Goal: Check status

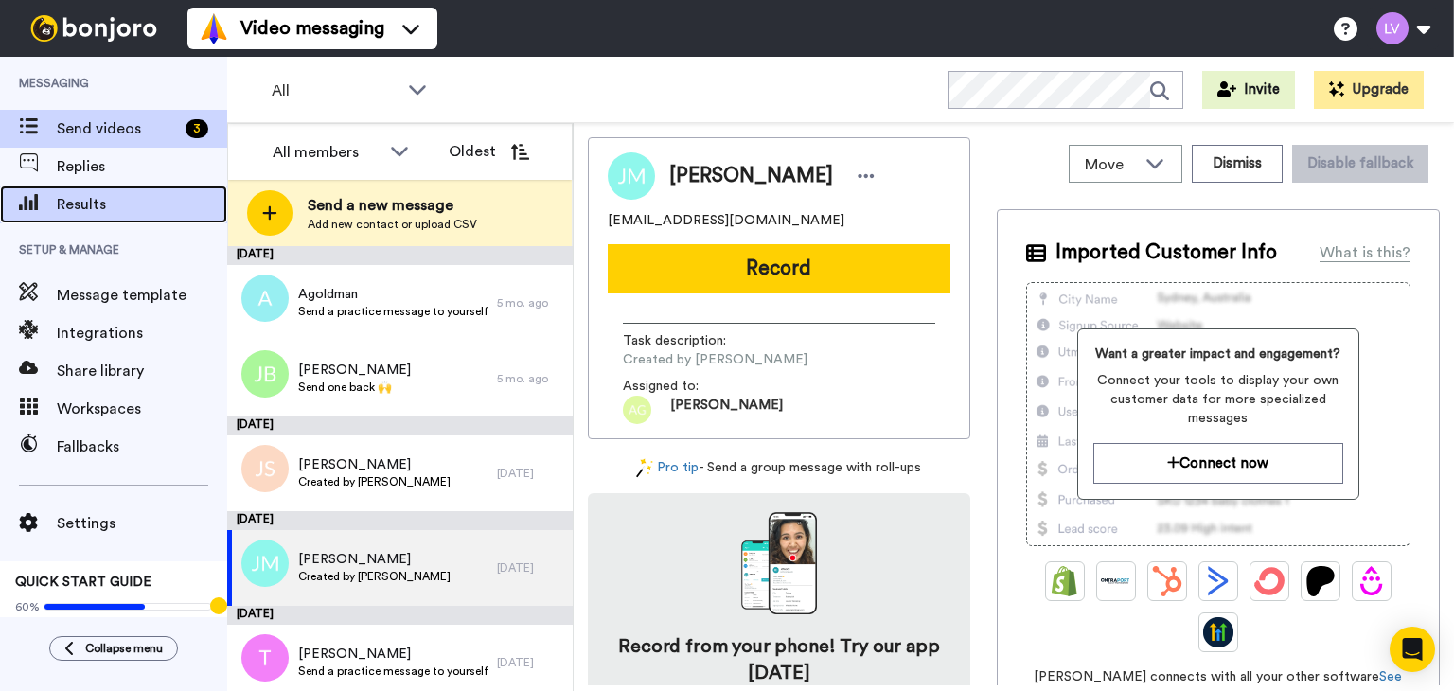
click at [133, 201] on span "Results" at bounding box center [142, 204] width 170 height 23
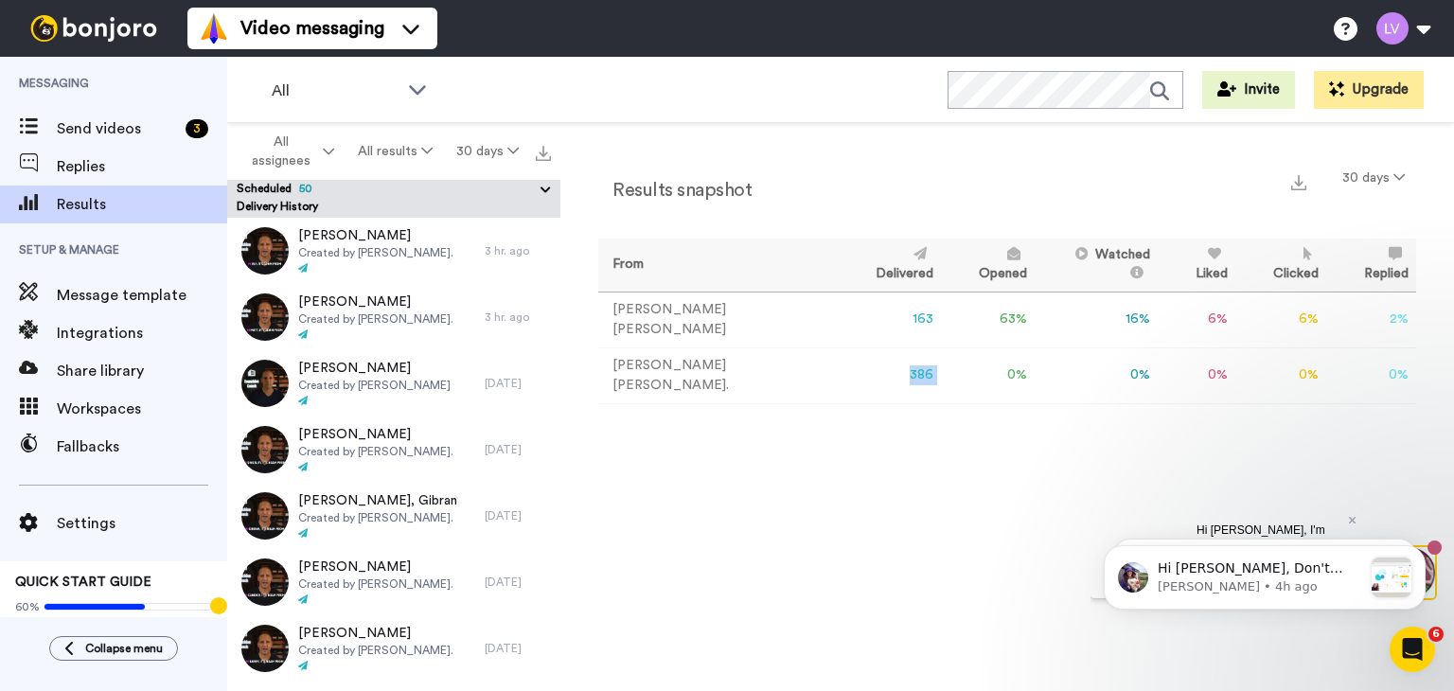
drag, startPoint x: 828, startPoint y: 366, endPoint x: 867, endPoint y: 375, distance: 40.7
click at [867, 375] on tr "Adam Goldman. 386 0 % 0 % 0 % 0 % 0 % 0" at bounding box center [1007, 375] width 818 height 56
click at [1394, 181] on icon at bounding box center [1399, 176] width 11 height 13
click at [417, 156] on button "All results" at bounding box center [396, 151] width 98 height 34
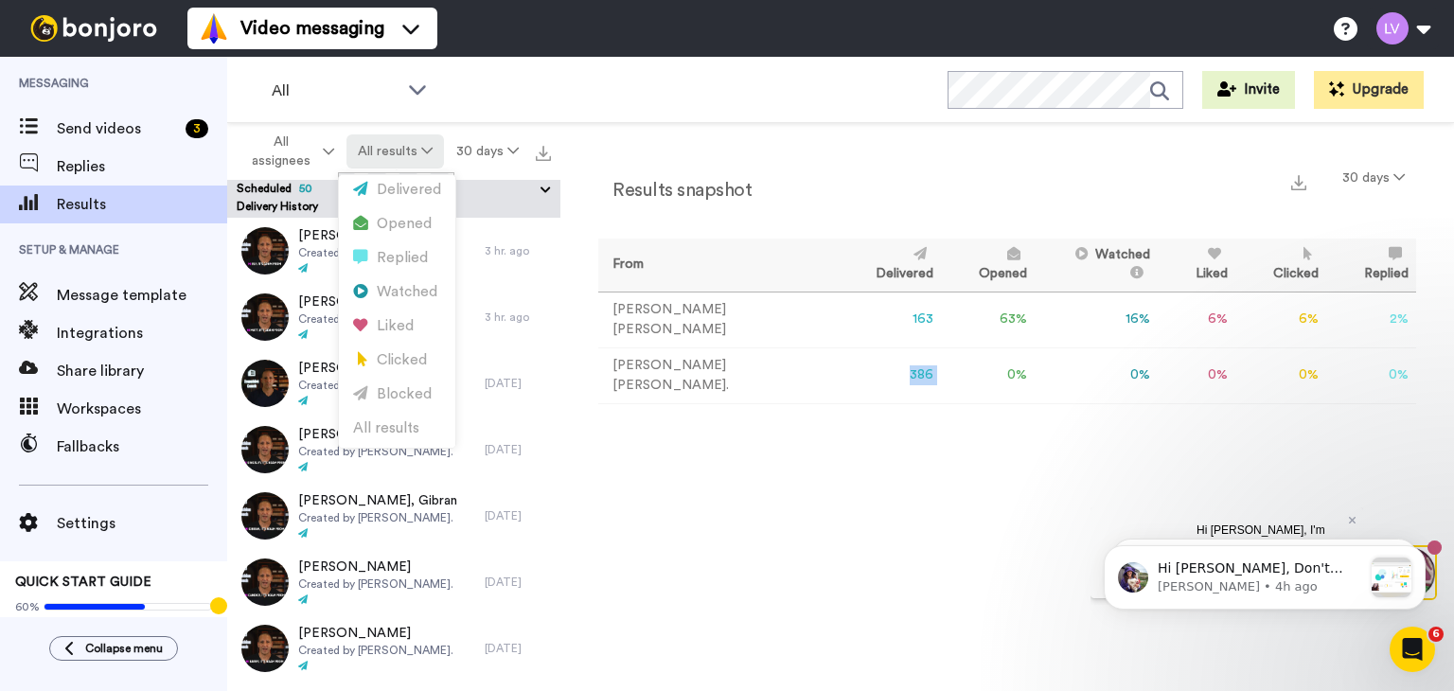
click at [417, 154] on button "All results" at bounding box center [396, 151] width 98 height 34
click at [1384, 178] on button "30 days" at bounding box center [1373, 178] width 85 height 34
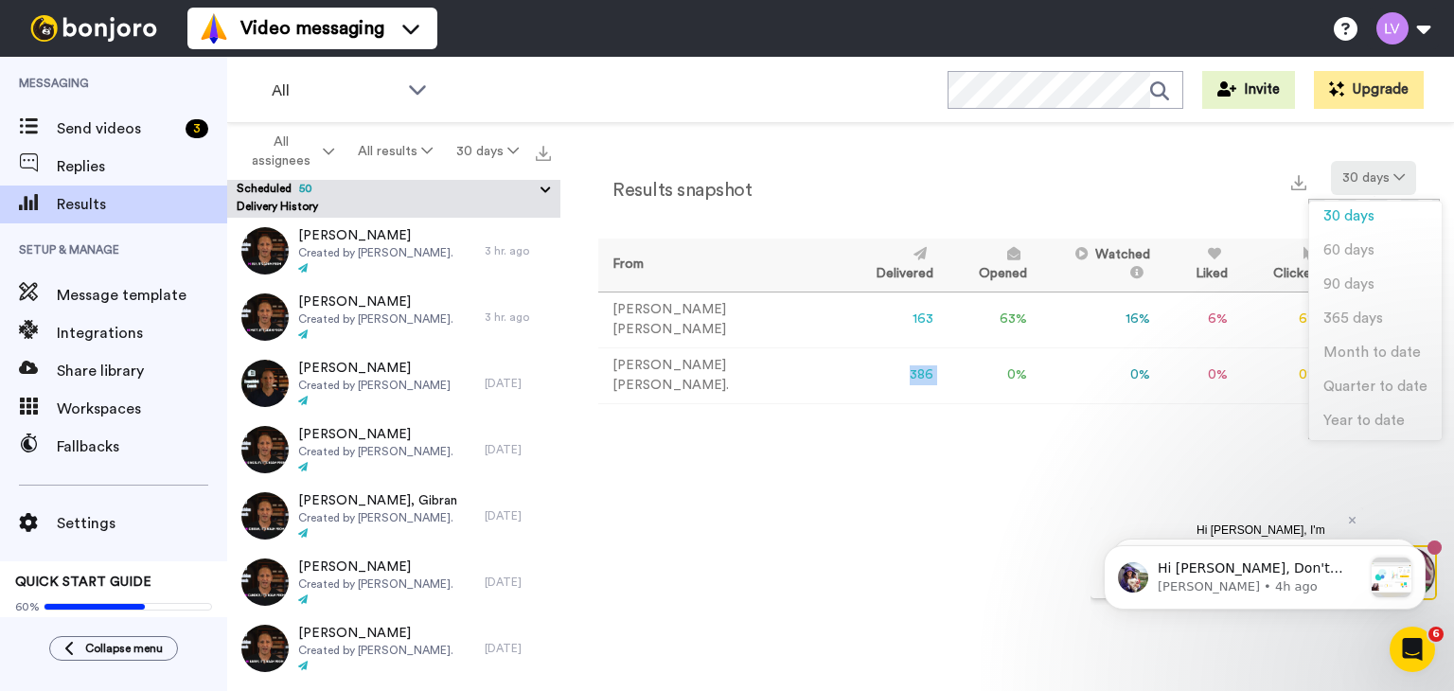
click at [1383, 178] on button "30 days" at bounding box center [1373, 178] width 85 height 34
click at [926, 510] on div "Results snapshot 30 days From Delivered Opened Watched Liked Clicked Replied Fa…" at bounding box center [1008, 412] width 894 height 578
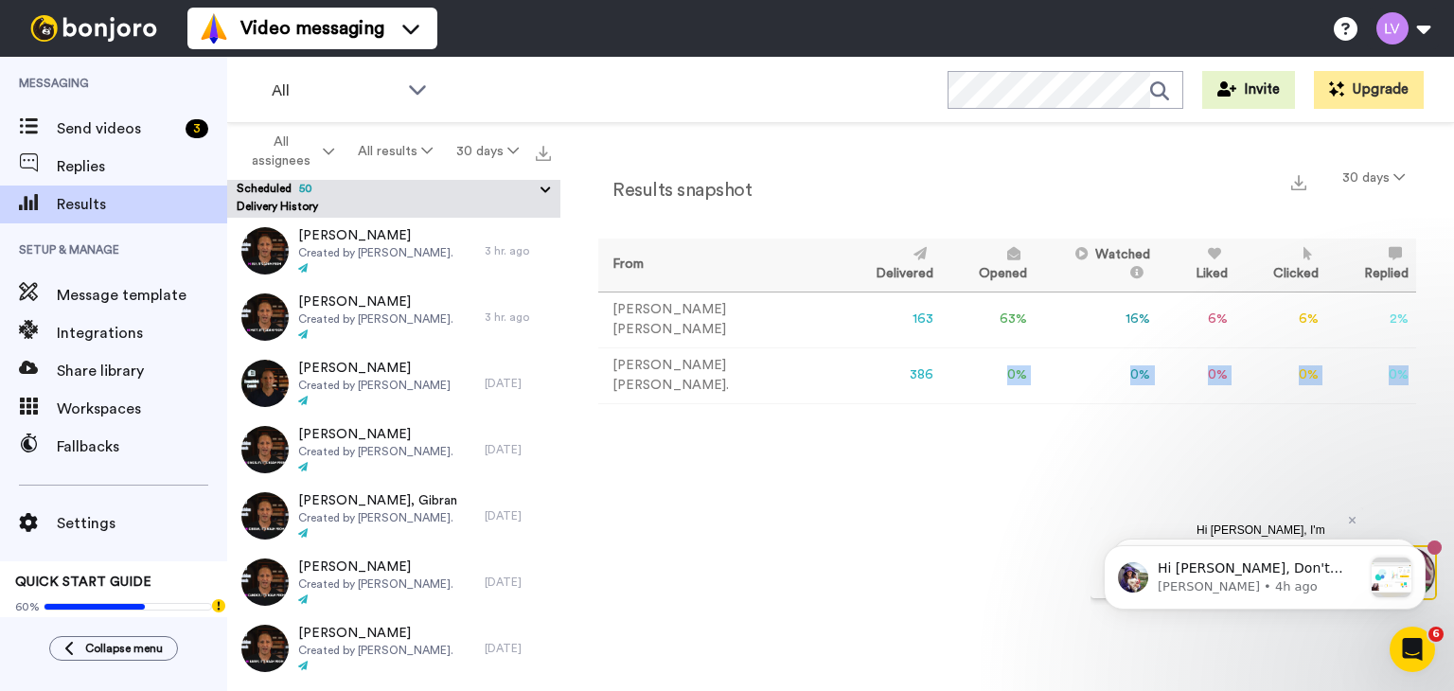
drag, startPoint x: 1412, startPoint y: 372, endPoint x: 938, endPoint y: 366, distance: 473.4
click at [938, 366] on tr "Adam Goldman. 386 0 % 0 % 0 % 0 % 0 % 0" at bounding box center [1007, 375] width 818 height 56
click at [928, 432] on div "Results snapshot 30 days From Delivered Opened Watched Liked Clicked Replied Fa…" at bounding box center [1008, 412] width 894 height 578
click at [1388, 188] on button "30 days" at bounding box center [1373, 178] width 85 height 34
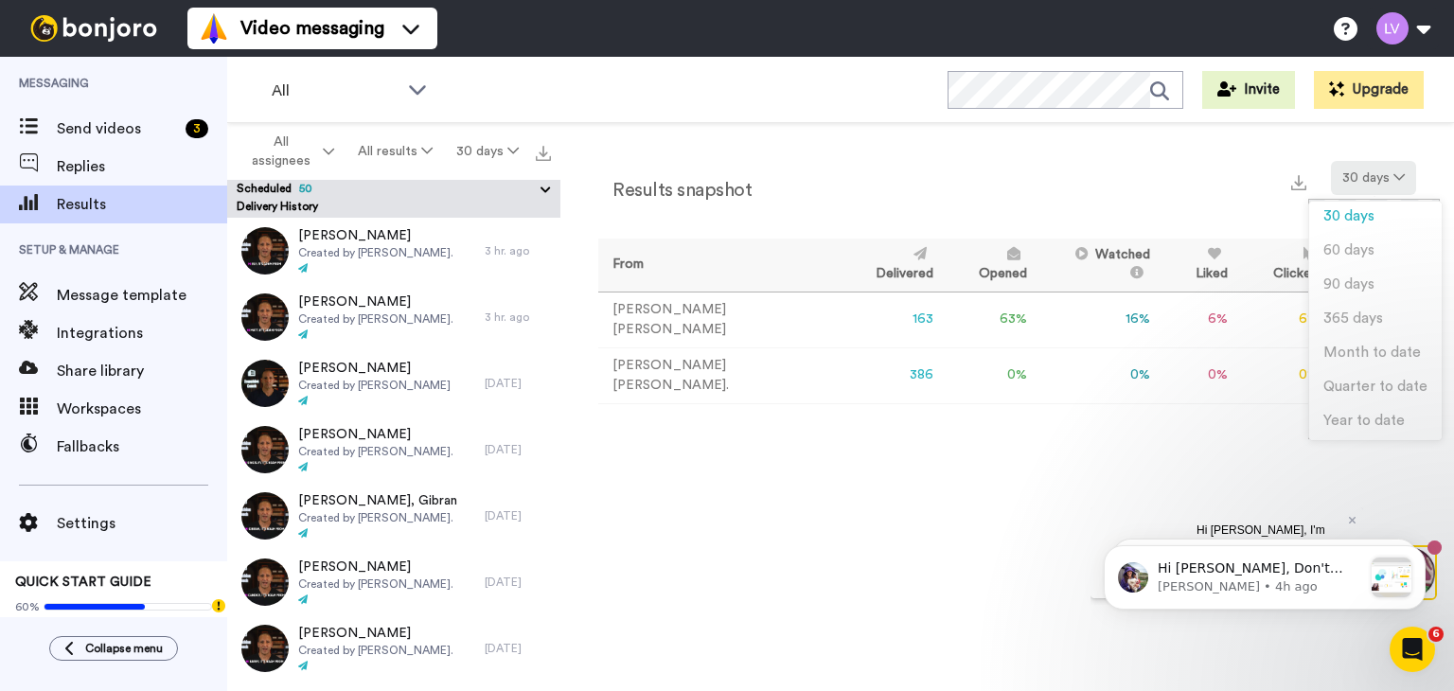
click at [1394, 161] on button "30 days" at bounding box center [1373, 178] width 85 height 34
click at [1015, 179] on div "Results snapshot 30 days" at bounding box center [1007, 185] width 818 height 49
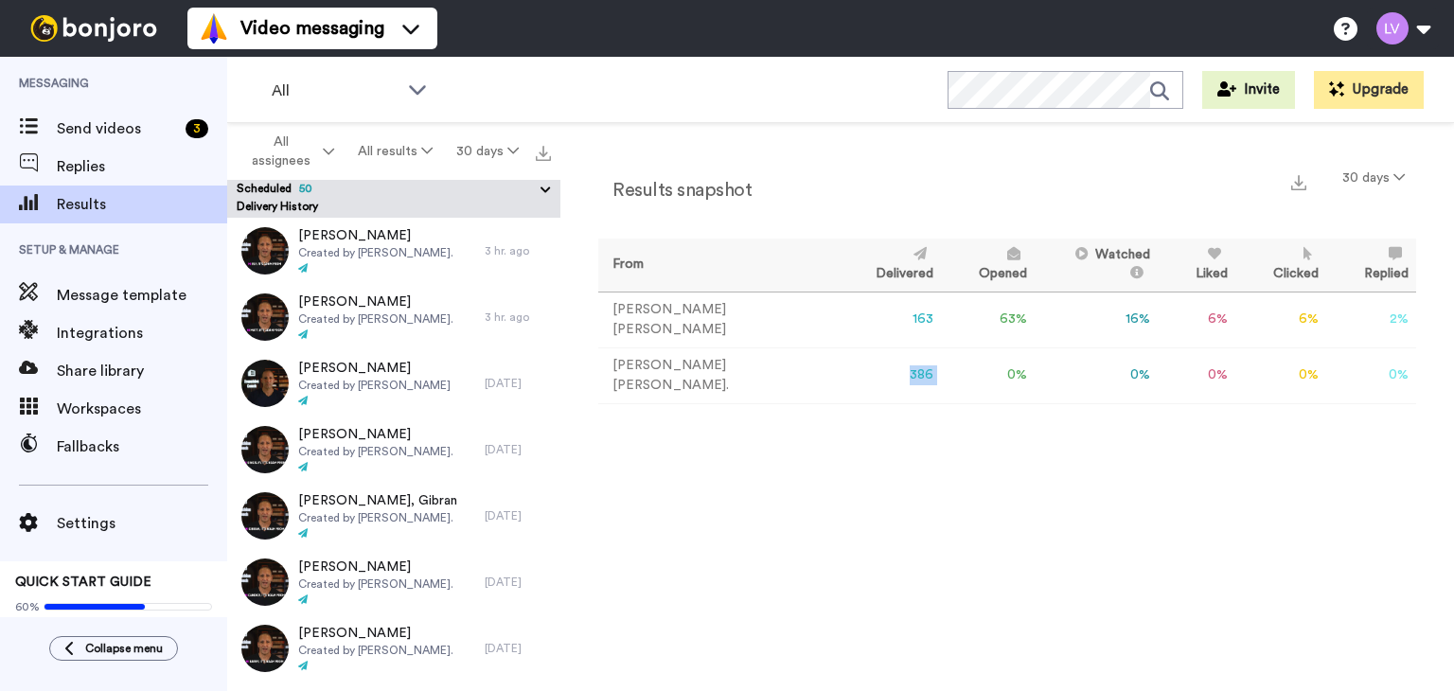
drag, startPoint x: 809, startPoint y: 365, endPoint x: 877, endPoint y: 322, distance: 80.4
click at [867, 365] on tr "[PERSON_NAME]. 386 0 % 0 % 0 % 0 % 0 % 0" at bounding box center [1007, 375] width 818 height 56
